Goal: Obtain resource: Download file/media

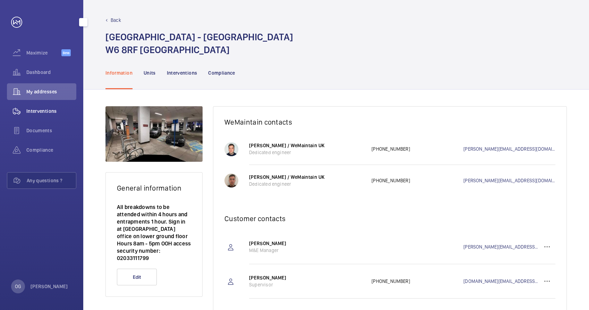
click at [57, 117] on div "Interventions" at bounding box center [41, 111] width 69 height 17
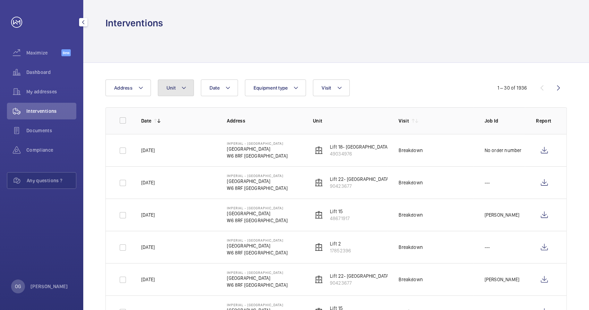
click at [188, 87] on button "Unit" at bounding box center [176, 87] width 36 height 17
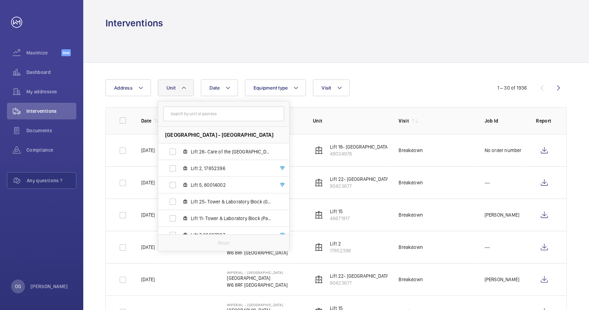
click at [191, 114] on input "text" at bounding box center [223, 113] width 121 height 15
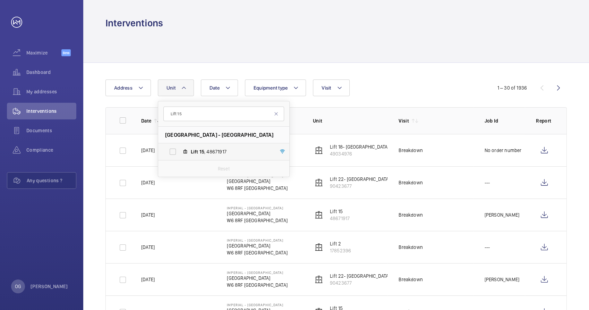
type input "Lift 15"
drag, startPoint x: 224, startPoint y: 154, endPoint x: 228, endPoint y: 152, distance: 5.0
click at [223, 154] on span "Lift 15 , 48671917" at bounding box center [231, 151] width 80 height 7
click at [180, 154] on input "Lift 15 , 48671917" at bounding box center [173, 152] width 14 height 14
checkbox input "true"
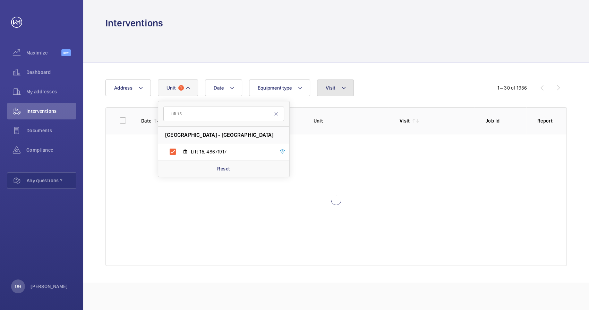
click at [325, 89] on button "Visit" at bounding box center [335, 87] width 36 height 17
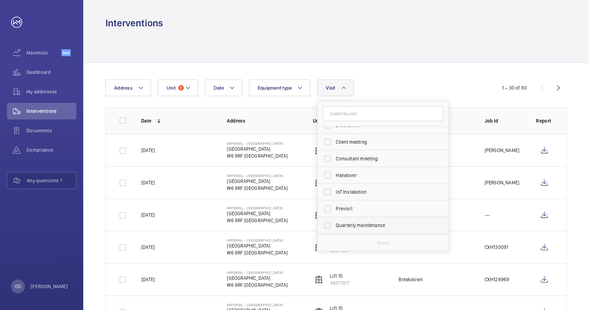
scroll to position [77, 0]
click at [355, 187] on label "Regular maintenance" at bounding box center [377, 191] width 121 height 17
click at [334, 187] on input "Regular maintenance" at bounding box center [327, 191] width 14 height 14
checkbox input "true"
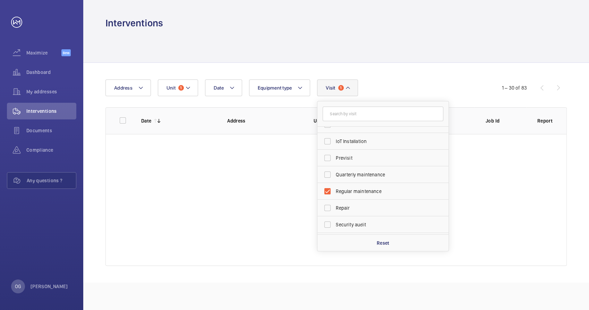
click at [419, 102] on form at bounding box center [382, 113] width 131 height 25
click at [425, 81] on div "Date Address Unit 1 Equipment type Visit 1 Annual maintenance Breakdown Client …" at bounding box center [294, 87] width 378 height 17
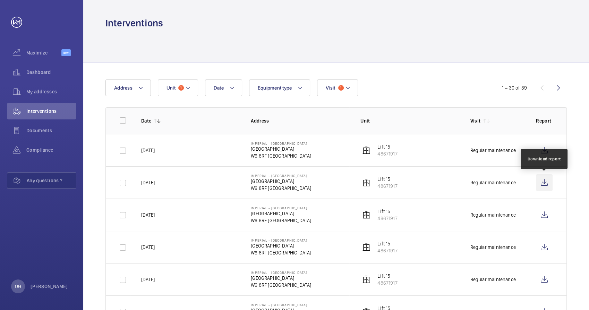
click at [544, 182] on wm-front-icon-button at bounding box center [544, 182] width 17 height 17
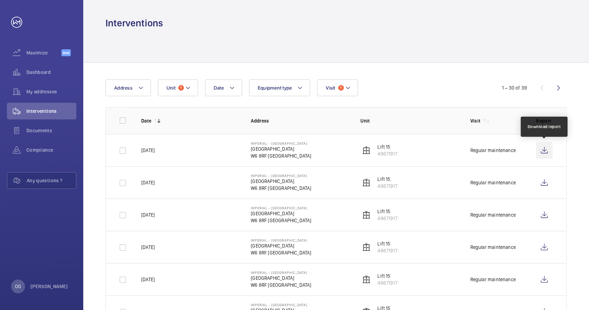
click at [545, 150] on wm-front-icon-button at bounding box center [544, 150] width 17 height 17
drag, startPoint x: 336, startPoint y: 86, endPoint x: 336, endPoint y: 94, distance: 8.3
click at [336, 86] on button "Visit 1" at bounding box center [337, 87] width 41 height 17
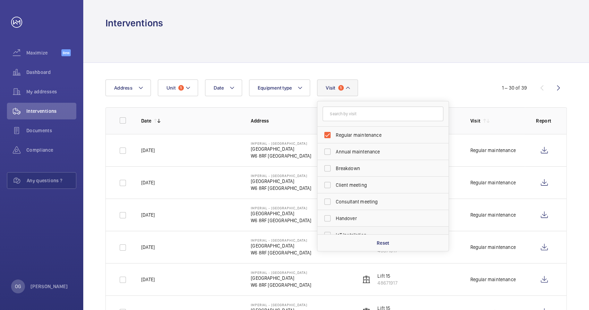
drag, startPoint x: 372, startPoint y: 242, endPoint x: 355, endPoint y: 230, distance: 20.5
click at [372, 242] on div "Reset" at bounding box center [382, 242] width 131 height 17
checkbox input "false"
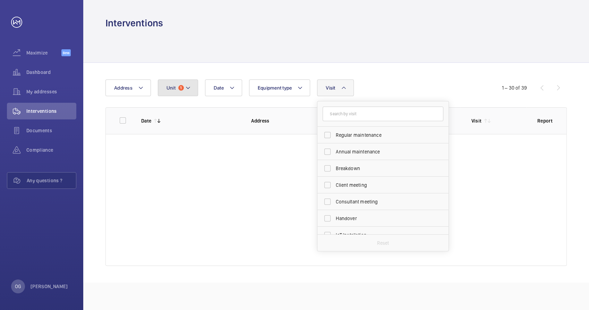
drag, startPoint x: 177, startPoint y: 82, endPoint x: 183, endPoint y: 93, distance: 12.3
click at [177, 82] on button "Unit 1" at bounding box center [178, 87] width 40 height 17
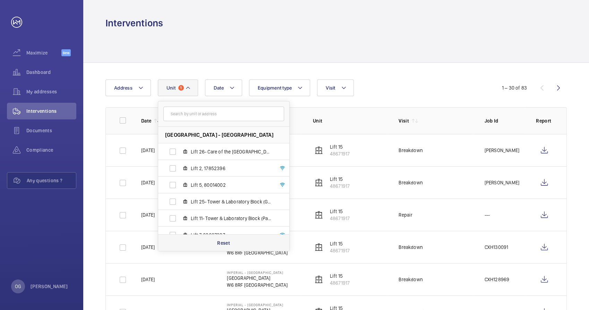
click at [220, 244] on p "Reset" at bounding box center [223, 242] width 13 height 7
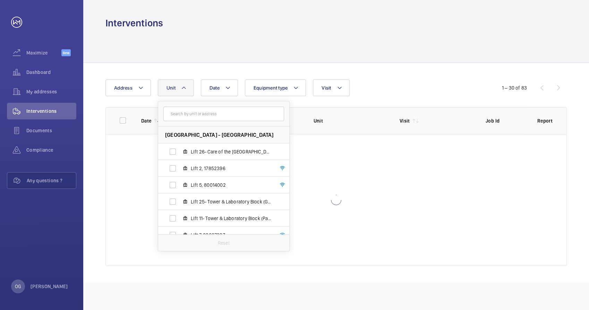
click at [422, 87] on div "Date Address Unit [GEOGRAPHIC_DATA] - [GEOGRAPHIC_DATA] Lift 26- Care of the [G…" at bounding box center [294, 87] width 378 height 17
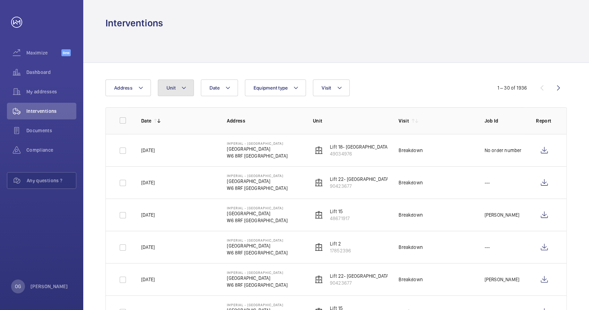
click at [187, 89] on button "Unit" at bounding box center [176, 87] width 36 height 17
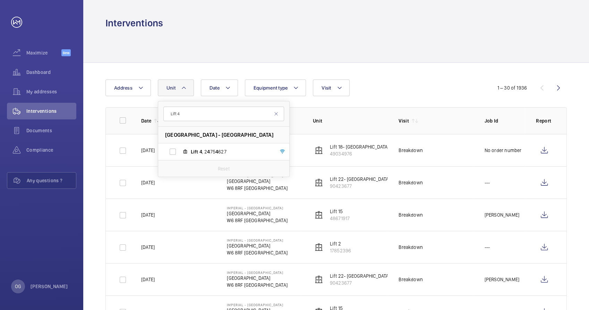
type input "Lift 4"
click at [214, 141] on li "[GEOGRAPHIC_DATA] - [GEOGRAPHIC_DATA]" at bounding box center [223, 135] width 131 height 17
click at [215, 153] on span "4" at bounding box center [216, 152] width 3 height 6
click at [180, 153] on input "Lift 4 , 2 4 75 4 627" at bounding box center [173, 152] width 14 height 14
checkbox input "true"
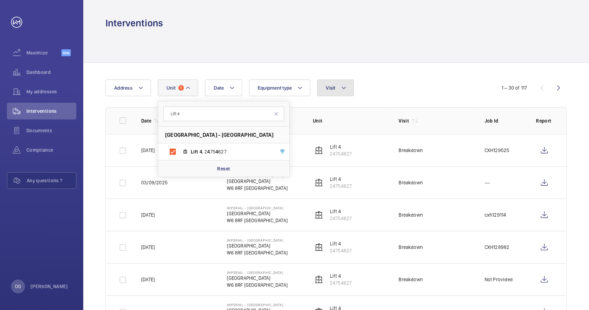
click at [334, 81] on button "Visit" at bounding box center [335, 87] width 36 height 17
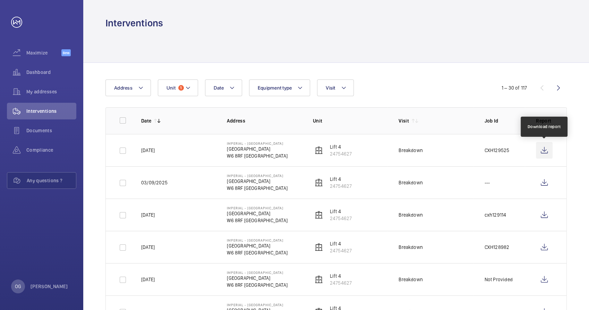
click at [545, 149] on wm-front-icon-button at bounding box center [544, 150] width 17 height 17
click at [181, 90] on span "1" at bounding box center [181, 88] width 6 height 6
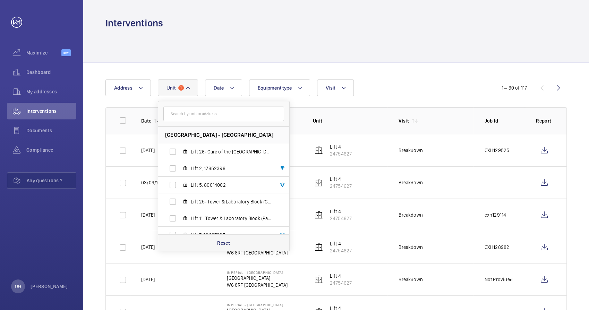
click at [228, 244] on p "Reset" at bounding box center [223, 242] width 13 height 7
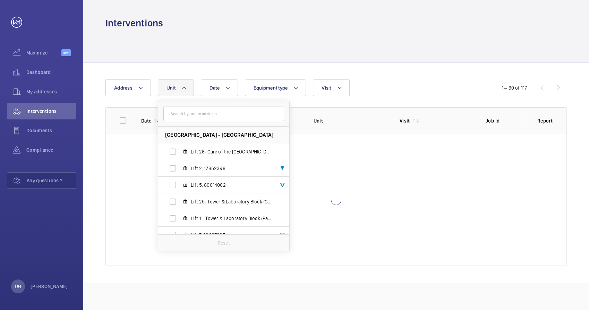
click at [375, 69] on div "Date Address Unit [GEOGRAPHIC_DATA] - [GEOGRAPHIC_DATA] Lift 26- Care of the [G…" at bounding box center [336, 172] width 506 height 219
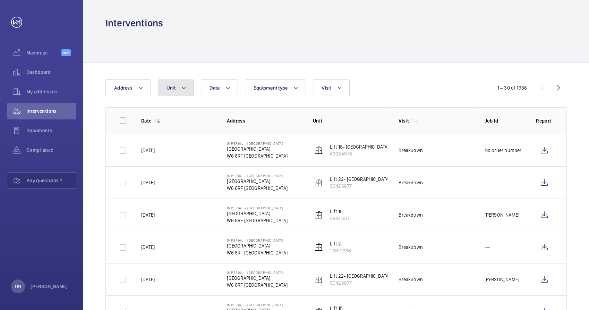
click at [184, 91] on mat-icon at bounding box center [184, 88] width 6 height 8
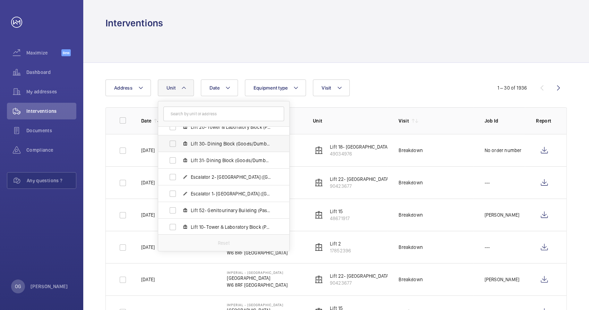
scroll to position [175, 0]
click at [203, 119] on input "text" at bounding box center [223, 113] width 121 height 15
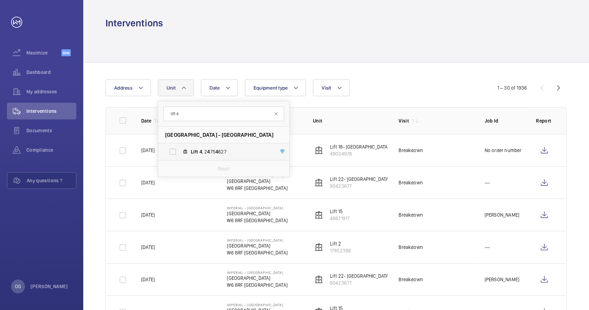
type input "lift 4"
click at [205, 144] on label "Lift 4 , 2 4 75 4 627" at bounding box center [218, 151] width 120 height 17
click at [180, 145] on input "Lift 4 , 2 4 75 4 627" at bounding box center [173, 152] width 14 height 14
checkbox input "true"
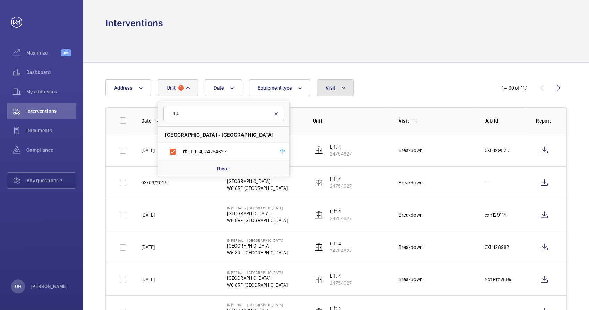
click at [338, 91] on button "Visit" at bounding box center [335, 87] width 36 height 17
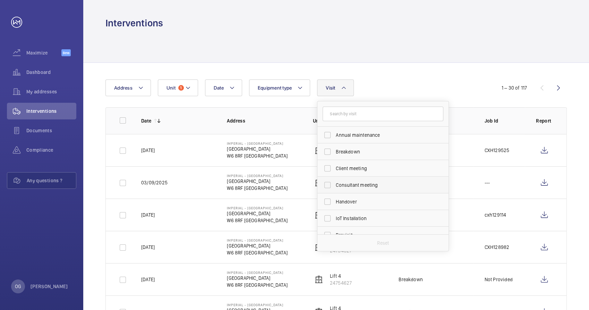
scroll to position [77, 0]
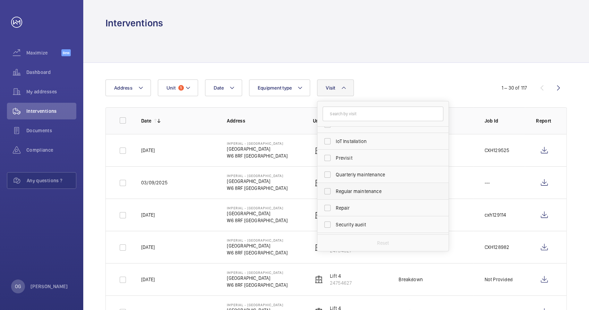
click at [370, 190] on span "Regular maintenance" at bounding box center [383, 191] width 95 height 7
click at [334, 190] on input "Regular maintenance" at bounding box center [327, 191] width 14 height 14
checkbox input "true"
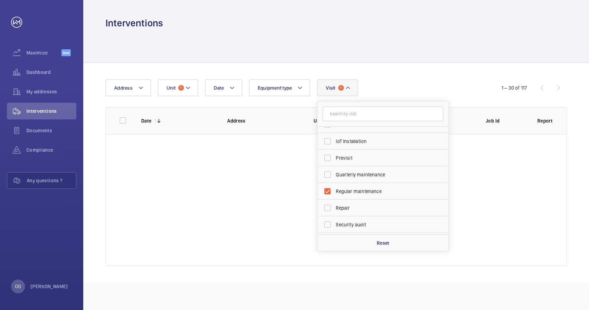
click at [394, 89] on div "Date Address Unit 1 Equipment type Visit 1 Annual maintenance Breakdown Client …" at bounding box center [294, 87] width 378 height 17
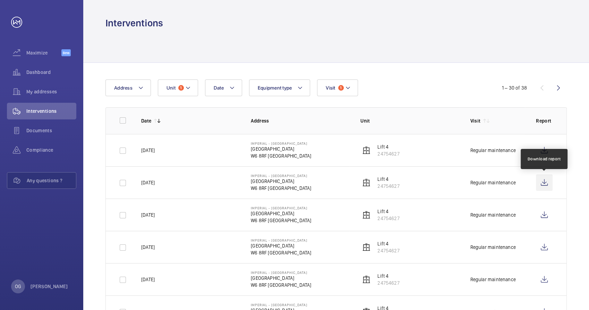
click at [545, 180] on wm-front-icon-button at bounding box center [544, 182] width 17 height 17
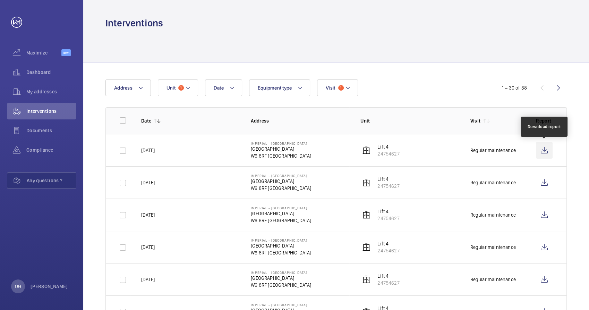
click at [545, 152] on wm-front-icon-button at bounding box center [544, 150] width 17 height 17
